Goal: Information Seeking & Learning: Compare options

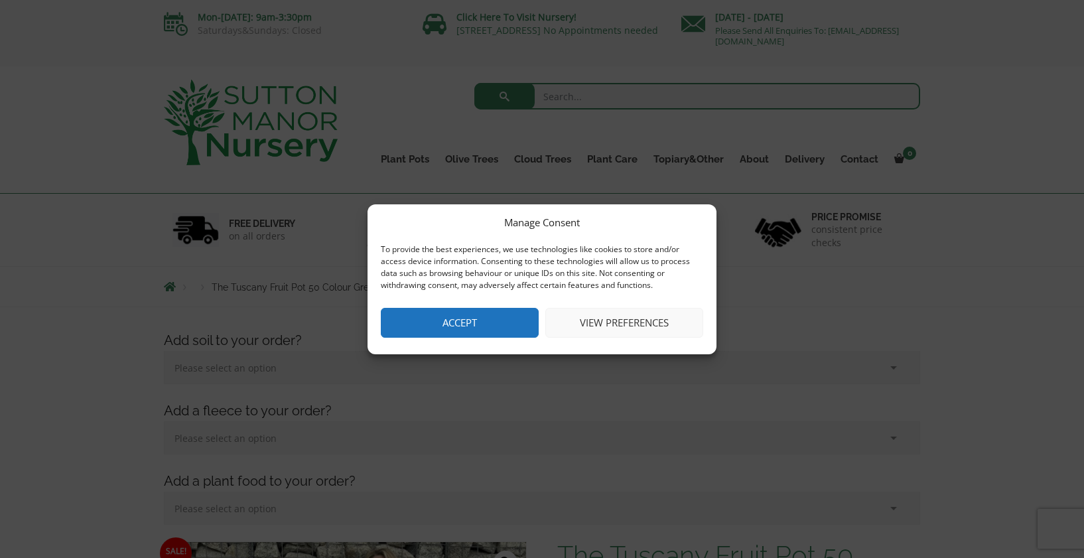
click at [466, 316] on button "Accept" at bounding box center [460, 323] width 158 height 30
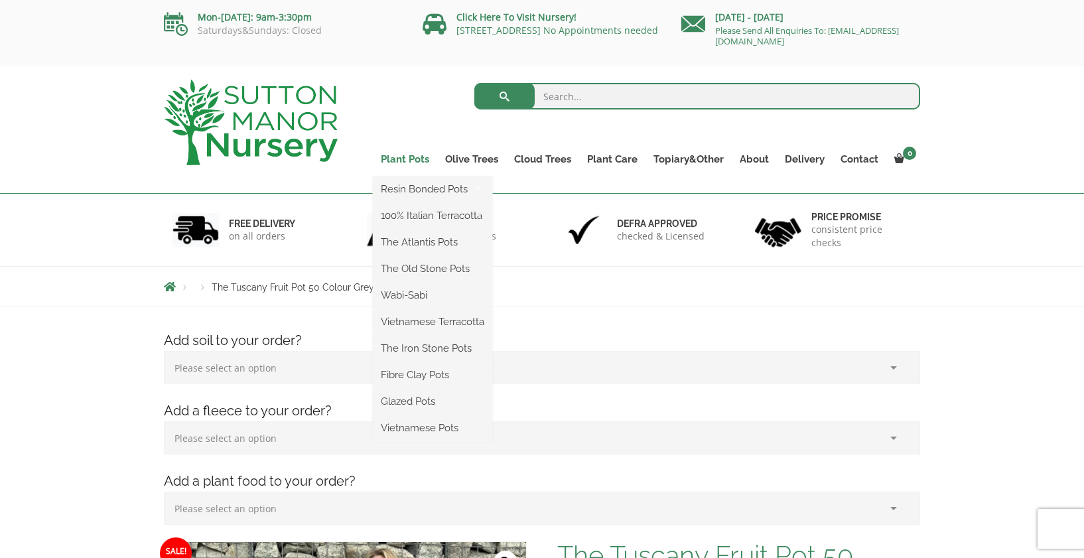
click at [404, 161] on link "Plant Pots" at bounding box center [405, 159] width 64 height 19
click at [428, 271] on link "The Old Stone Pots" at bounding box center [432, 269] width 119 height 20
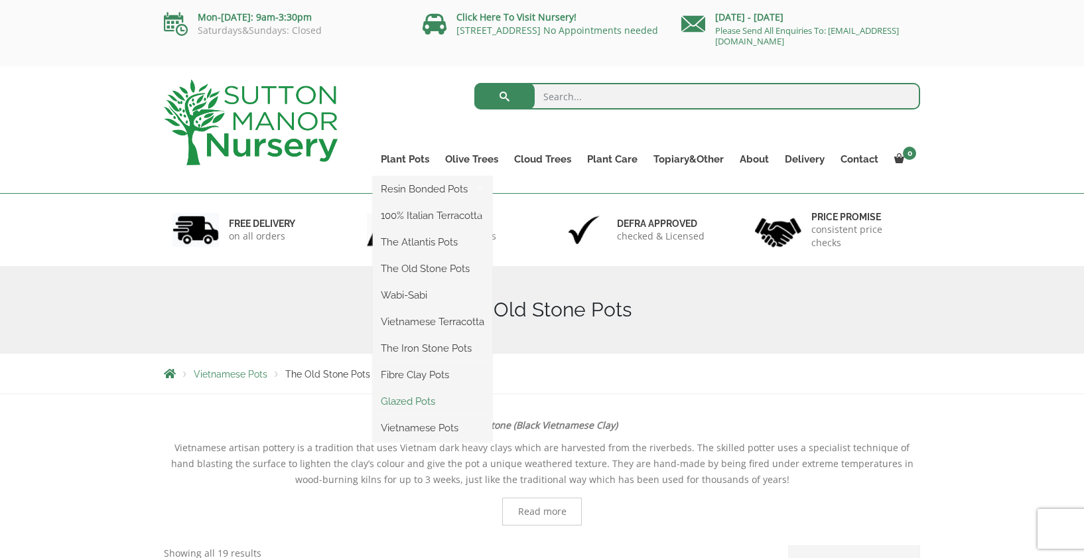
click at [413, 400] on link "Glazed Pots" at bounding box center [432, 401] width 119 height 20
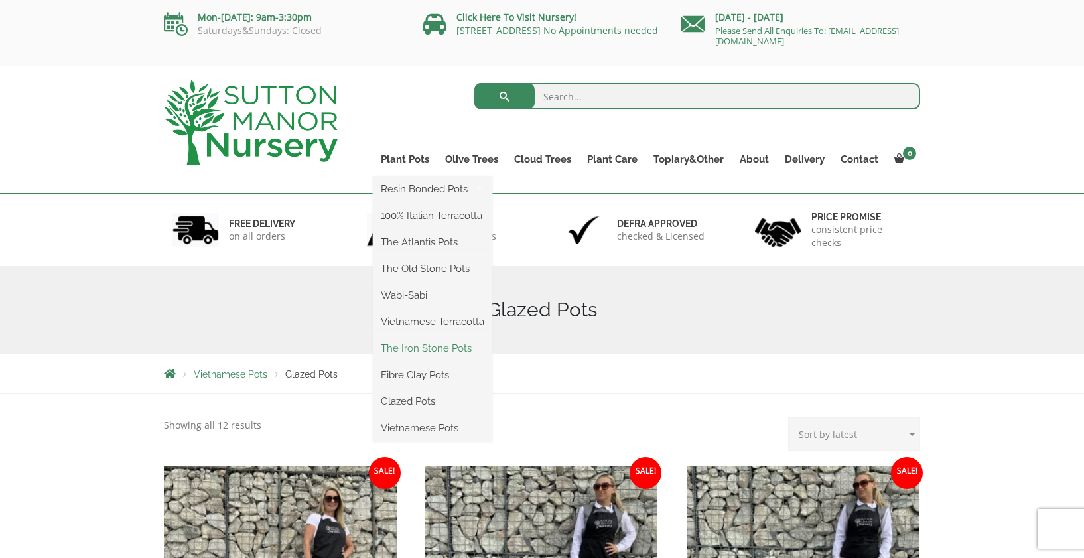
click at [414, 349] on link "The Iron Stone Pots" at bounding box center [432, 348] width 119 height 20
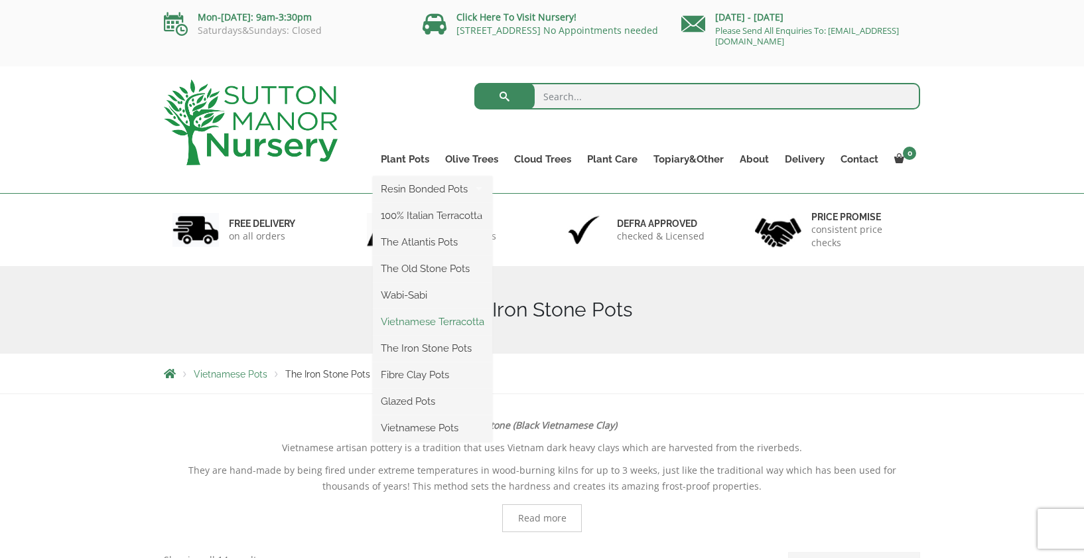
click at [422, 323] on link "Vietnamese Terracotta" at bounding box center [432, 322] width 119 height 20
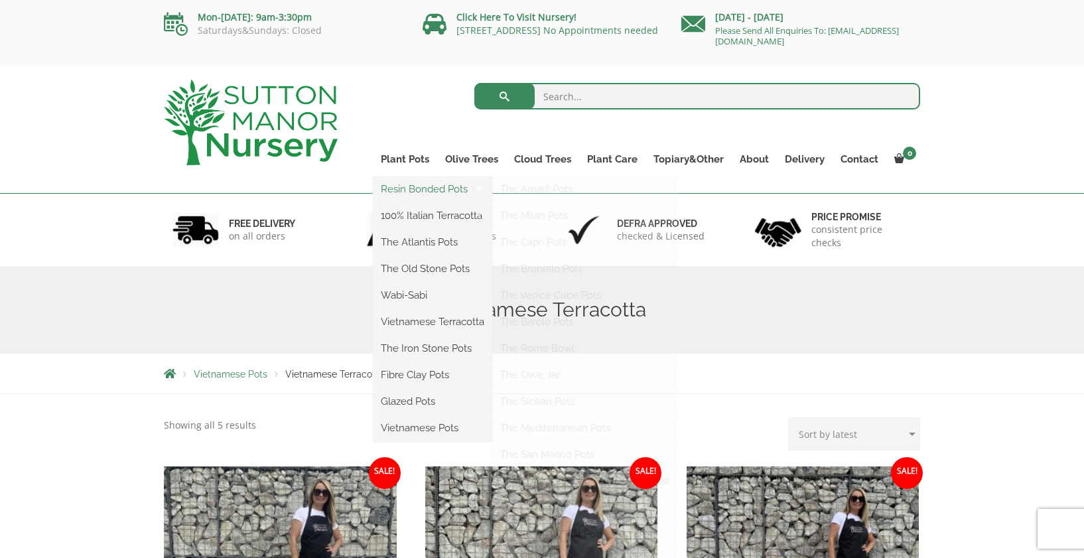
click at [405, 189] on link "Resin Bonded Pots" at bounding box center [432, 189] width 119 height 20
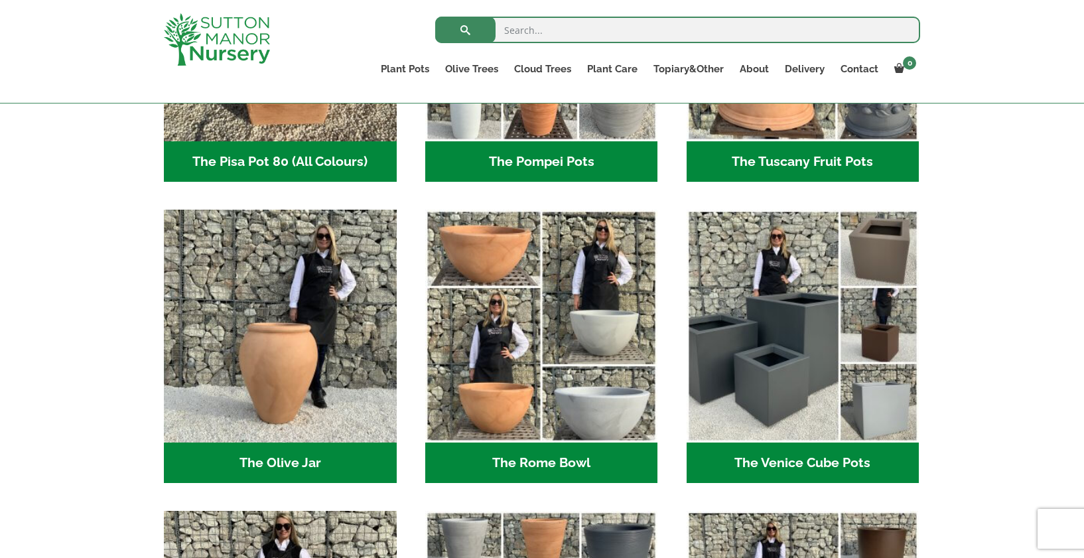
scroll to position [1167, 0]
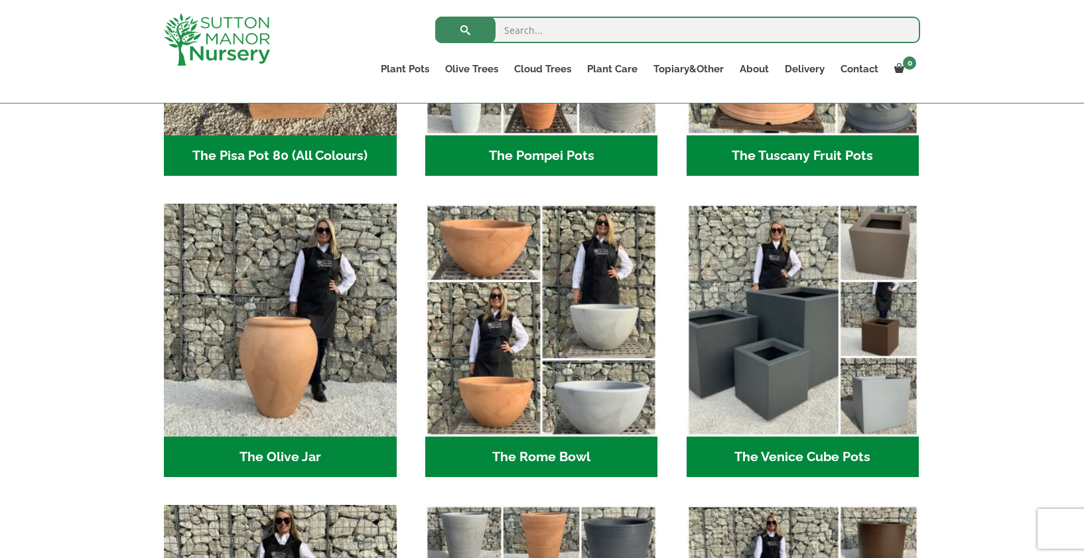
click at [279, 451] on h2 "The Olive Jar (3)" at bounding box center [280, 457] width 233 height 41
